Goal: Task Accomplishment & Management: Use online tool/utility

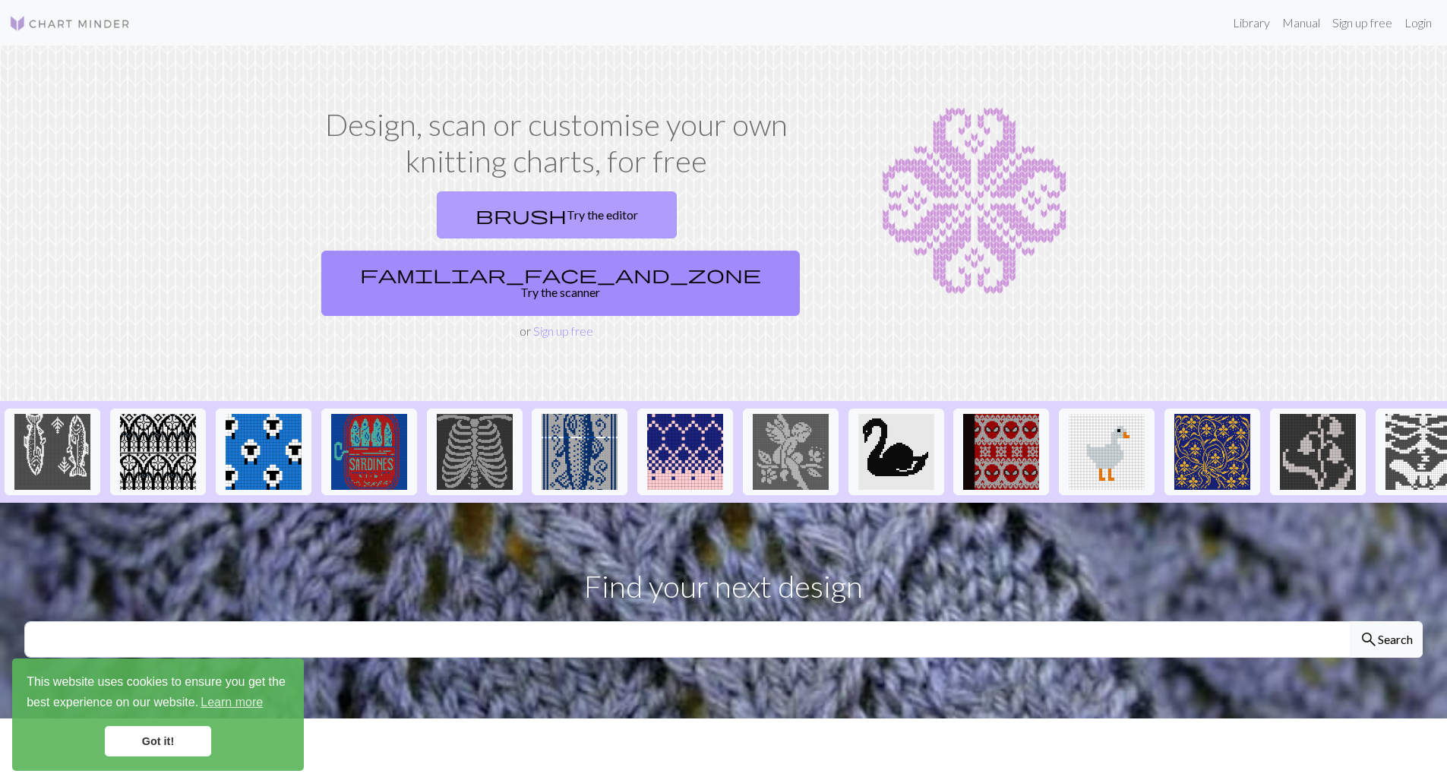
click at [437, 208] on link "brush Try the editor" at bounding box center [557, 214] width 240 height 47
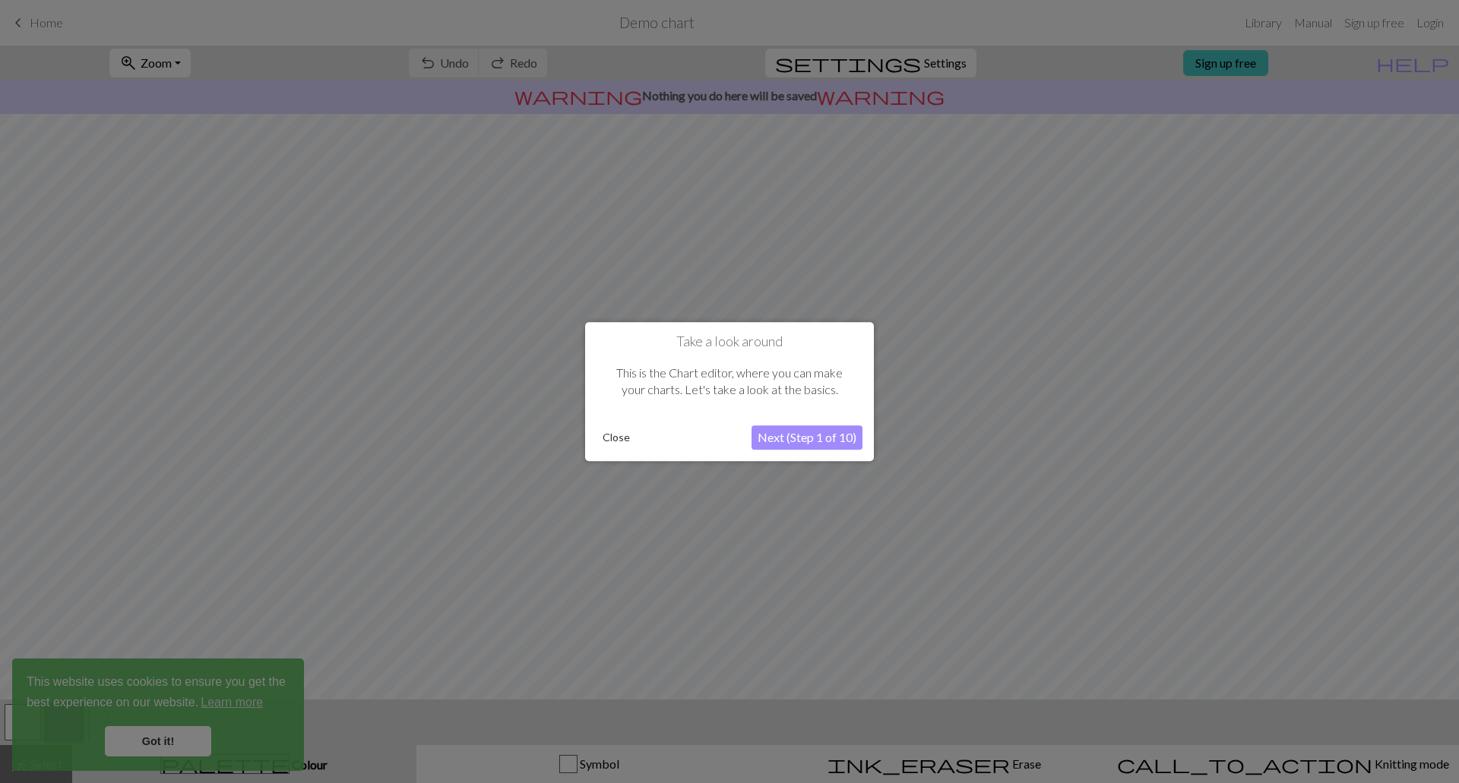
click at [617, 442] on button "Close" at bounding box center [616, 437] width 40 height 23
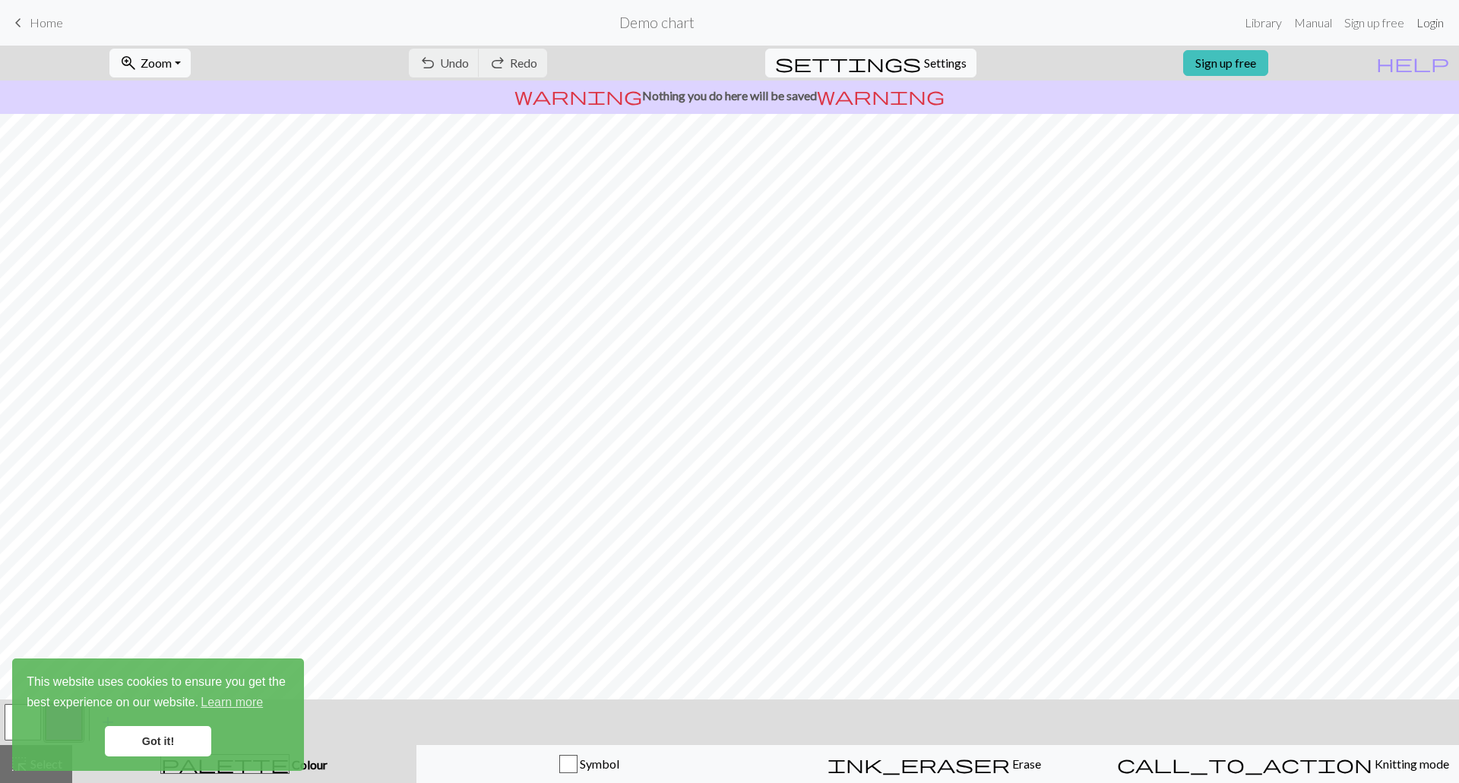
click at [1437, 18] on link "Login" at bounding box center [1430, 23] width 40 height 30
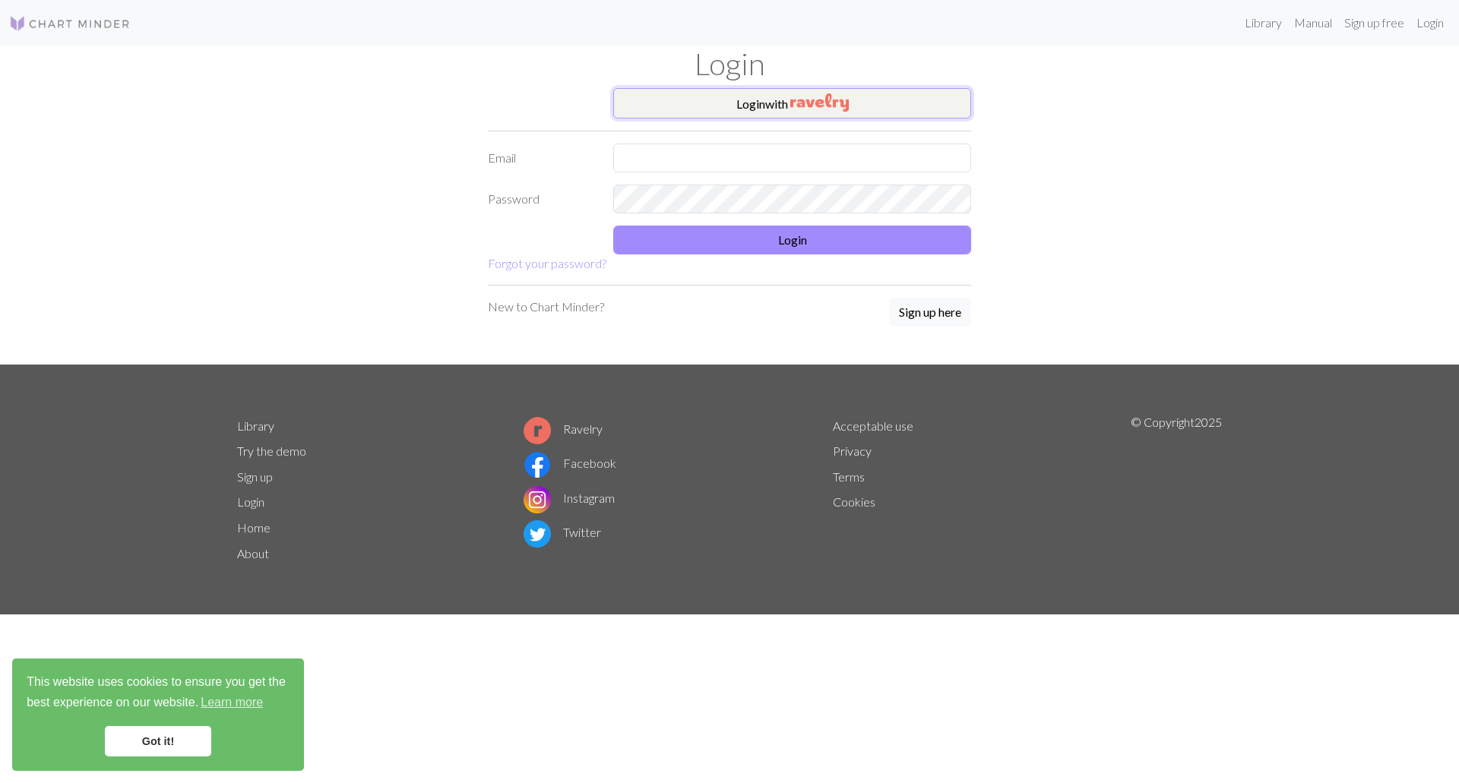
click at [776, 103] on button "Login with" at bounding box center [792, 103] width 358 height 30
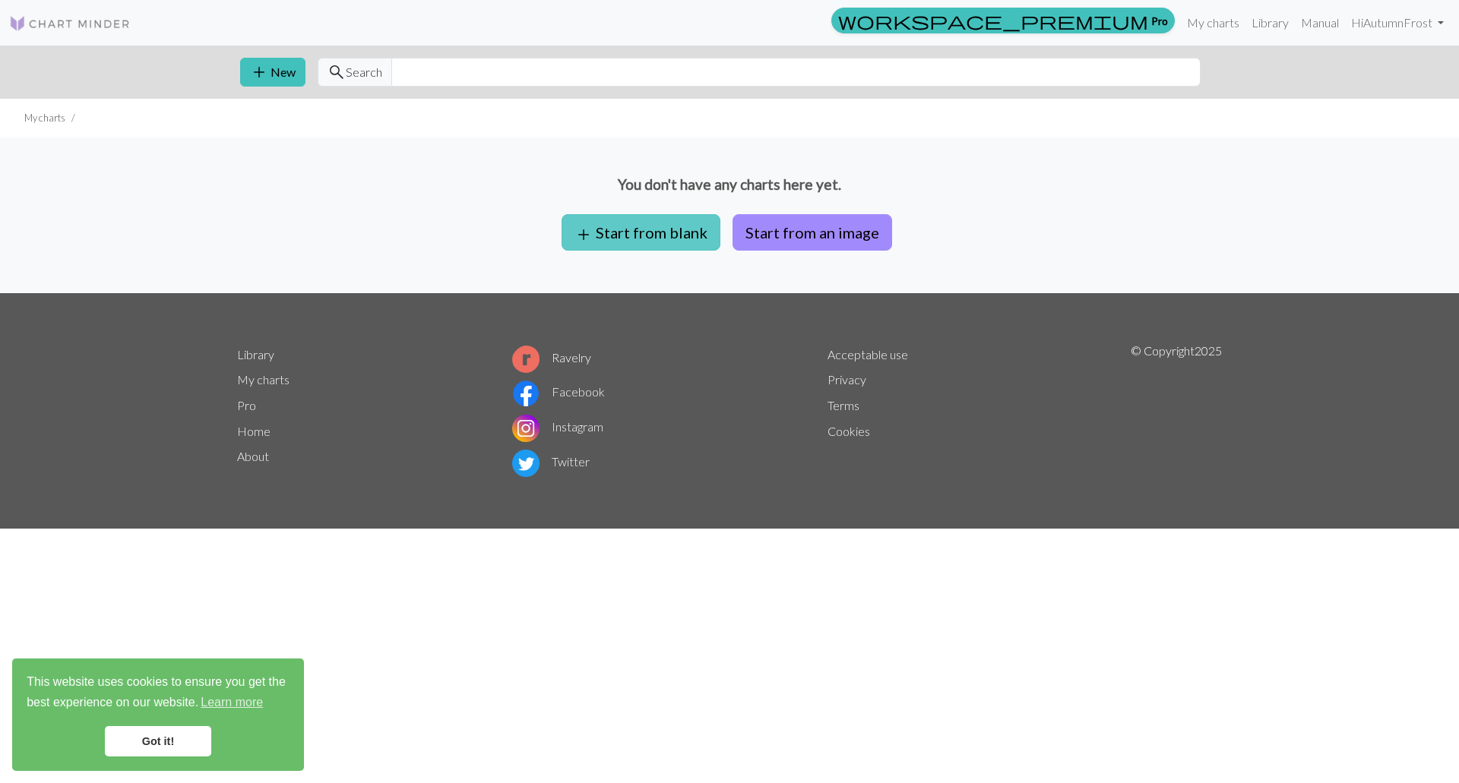
click at [607, 224] on button "add Start from blank" at bounding box center [640, 232] width 159 height 36
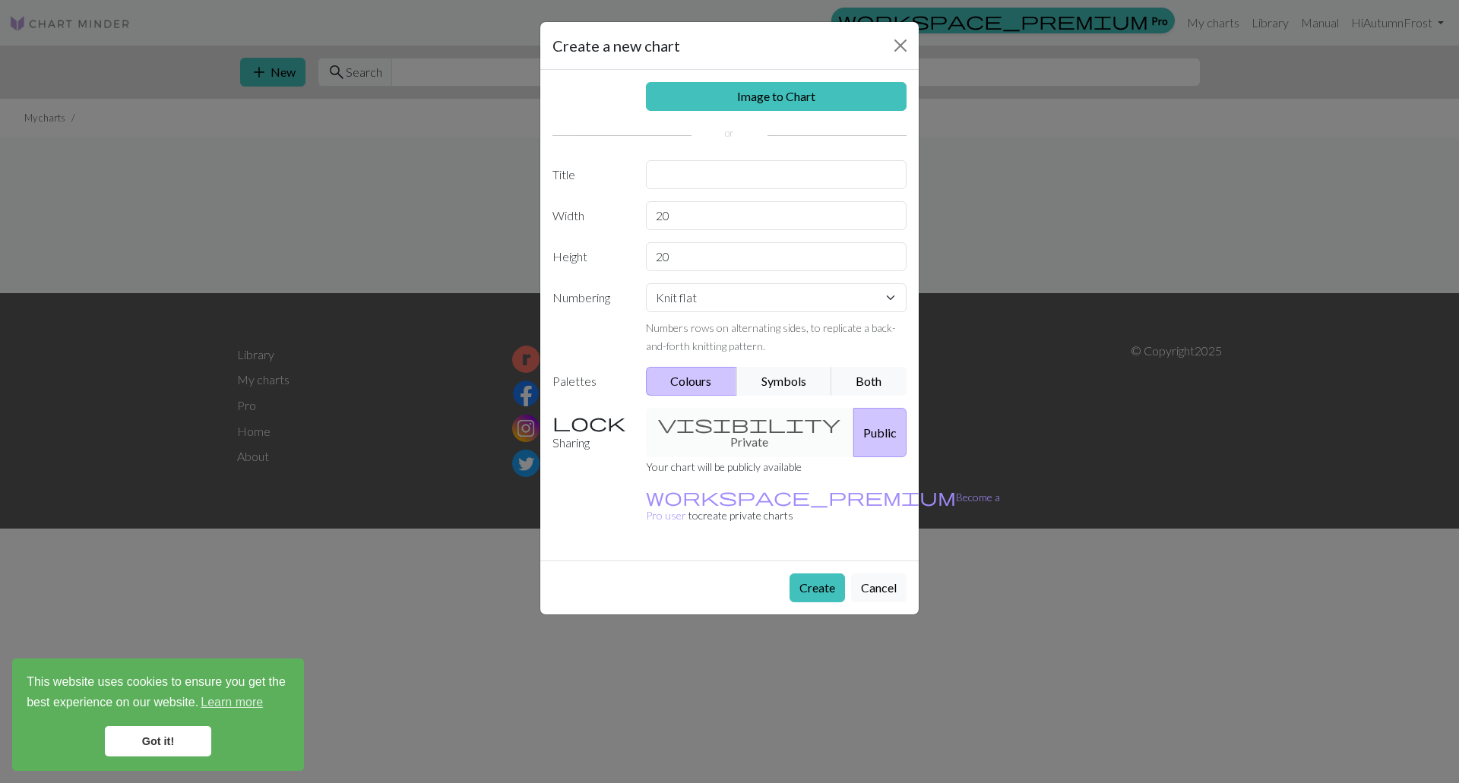
click at [713, 429] on div "visibility Private Public" at bounding box center [777, 432] width 280 height 49
click at [718, 418] on div "visibility Private Public" at bounding box center [777, 432] width 280 height 49
click at [716, 418] on div "visibility Private Public" at bounding box center [777, 432] width 280 height 49
click at [714, 419] on div "visibility Private Public" at bounding box center [777, 432] width 280 height 49
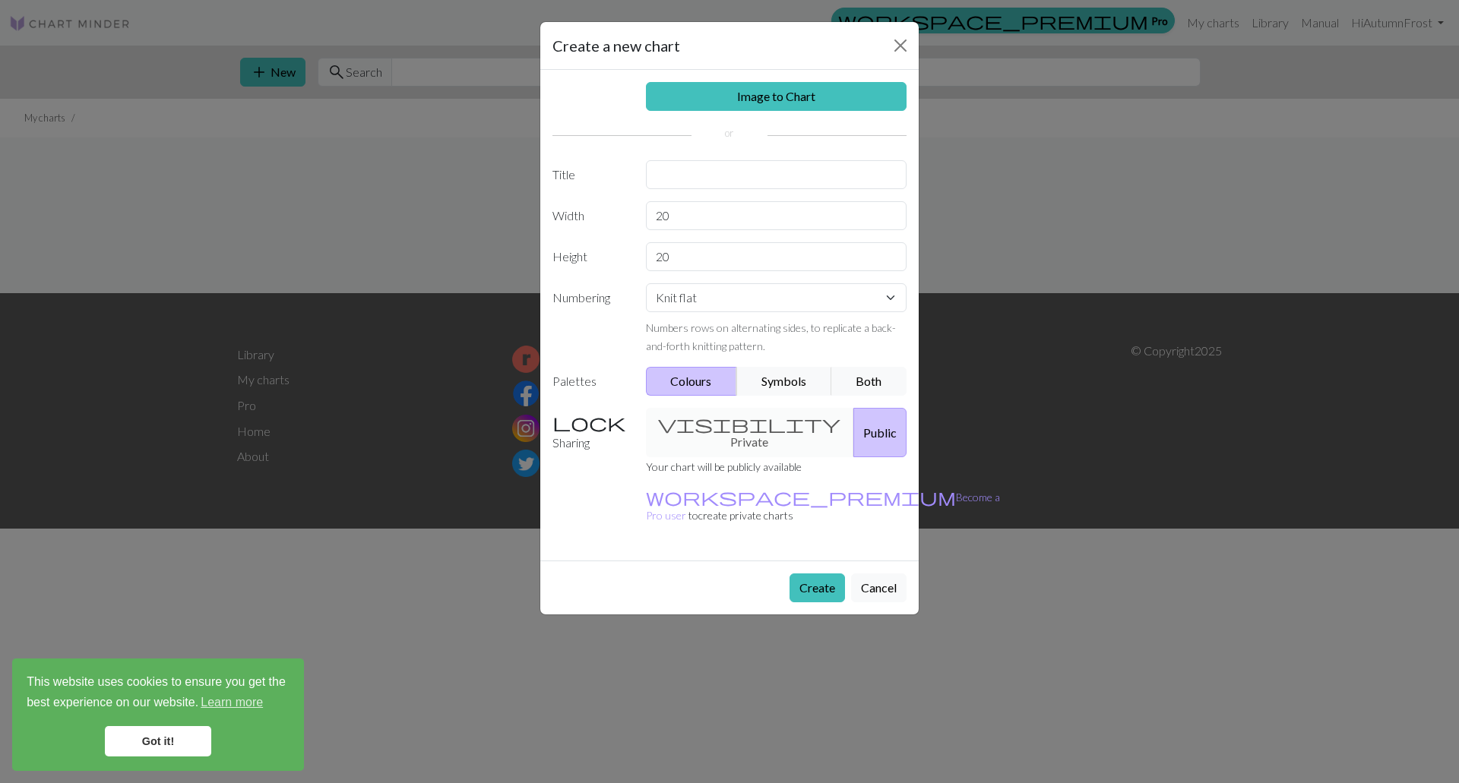
click at [698, 500] on div "Image to Chart Title Width 20 Height 20 Numbering Knit flat Knit in the round L…" at bounding box center [729, 315] width 378 height 491
click at [877, 574] on button "Cancel" at bounding box center [878, 588] width 55 height 29
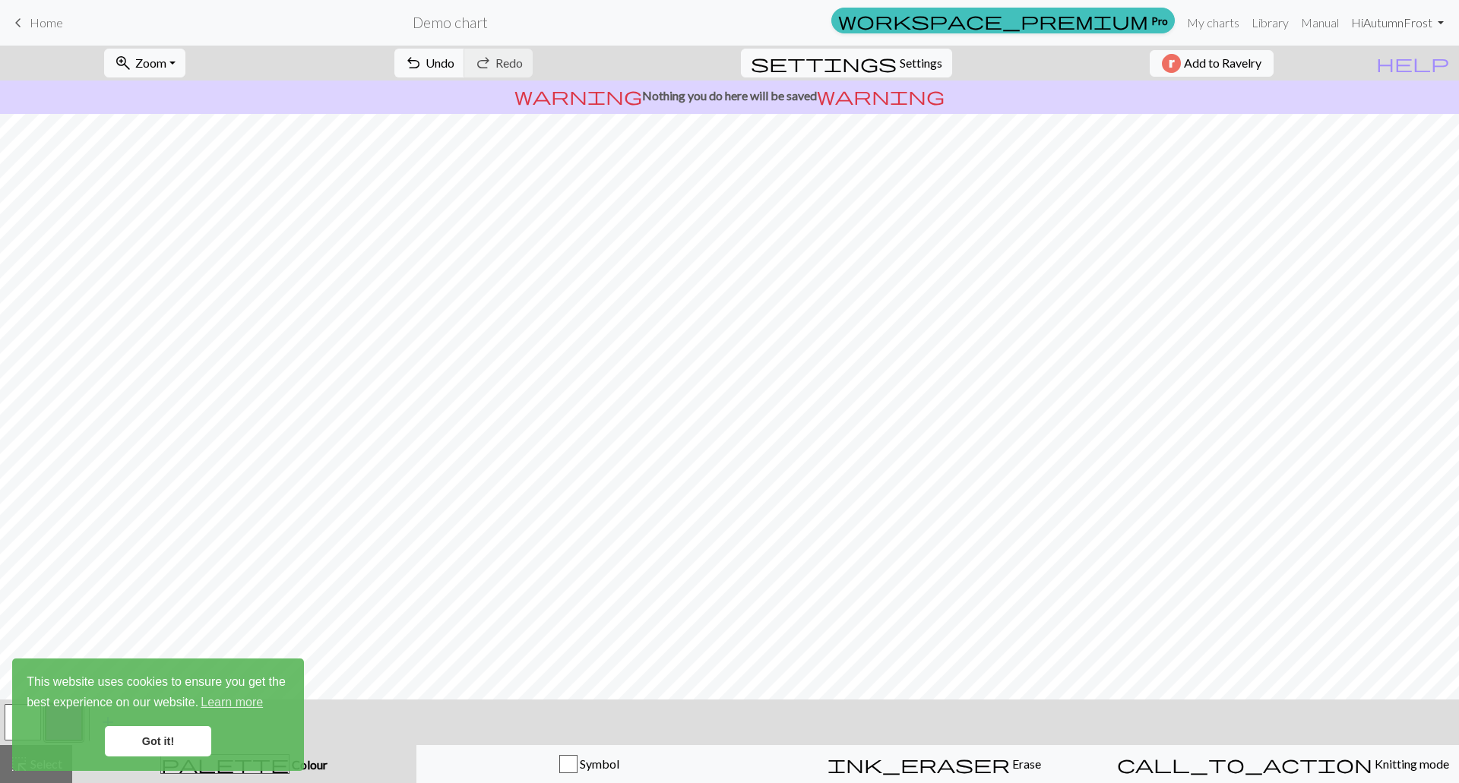
click at [1421, 19] on link "Hi AutumnFrost" at bounding box center [1397, 23] width 105 height 30
click at [1374, 111] on link "Logout" at bounding box center [1363, 114] width 49 height 30
